Goal: Transaction & Acquisition: Purchase product/service

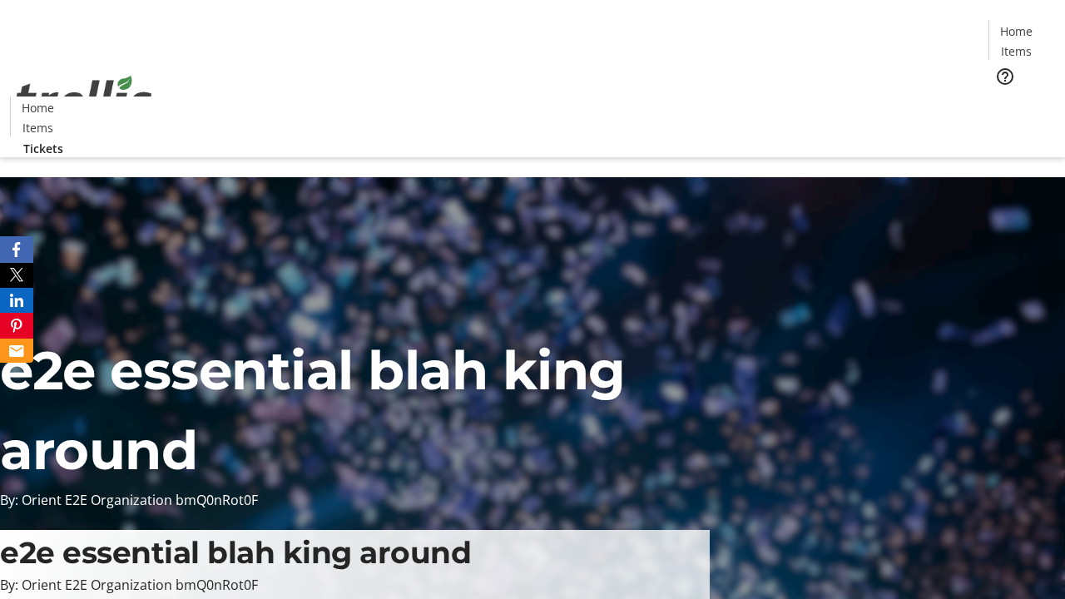
click at [1002, 97] on span "Tickets" at bounding box center [1022, 105] width 40 height 17
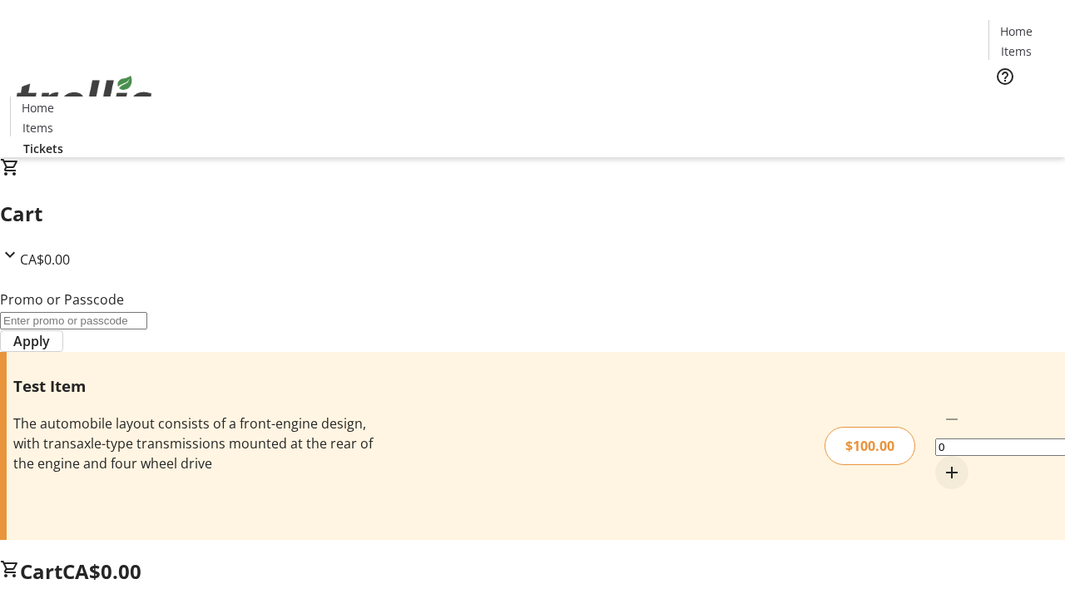
click at [942, 463] on mat-icon "Increment by one" at bounding box center [952, 473] width 20 height 20
type input "1"
type input "FLAT"
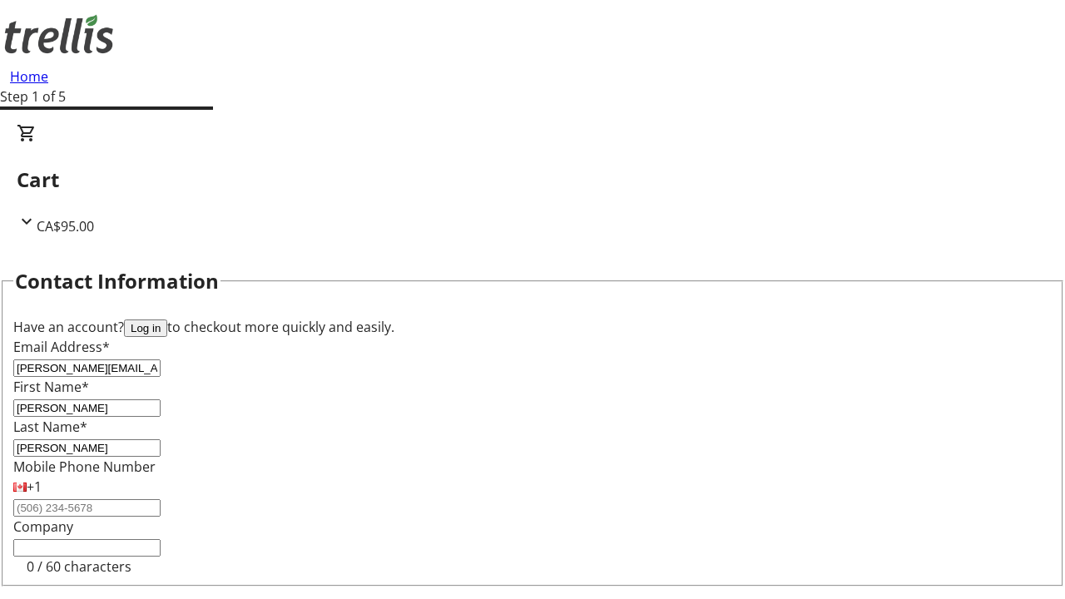
type input "[PERSON_NAME]"
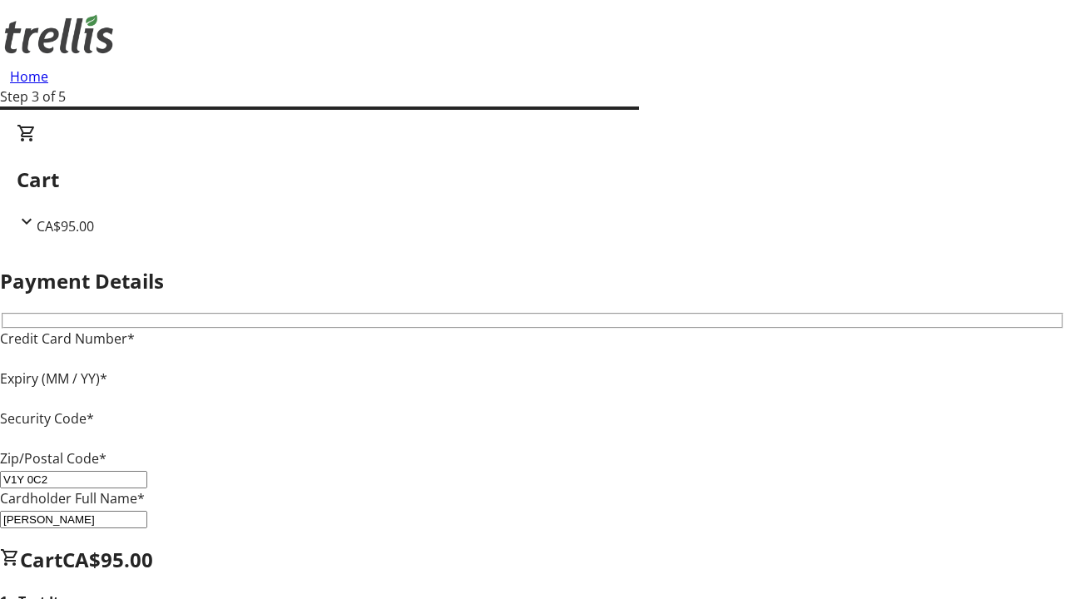
type input "V1Y 0C2"
